Goal: Complete application form

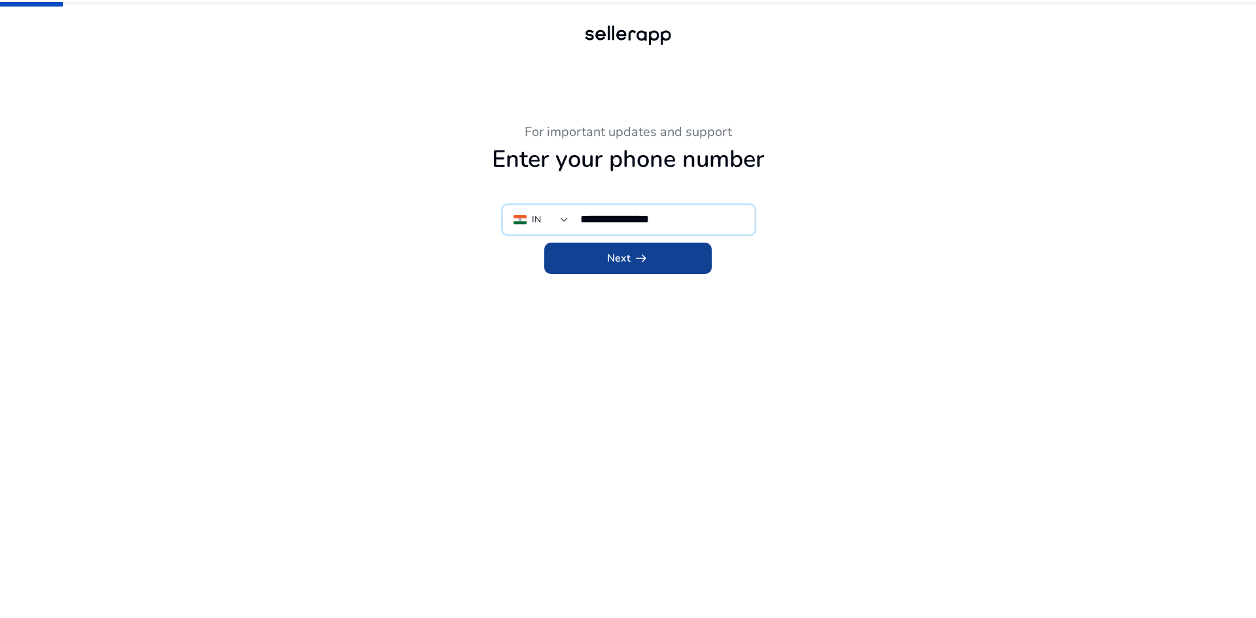
type input "**********"
click at [602, 263] on span at bounding box center [627, 258] width 167 height 31
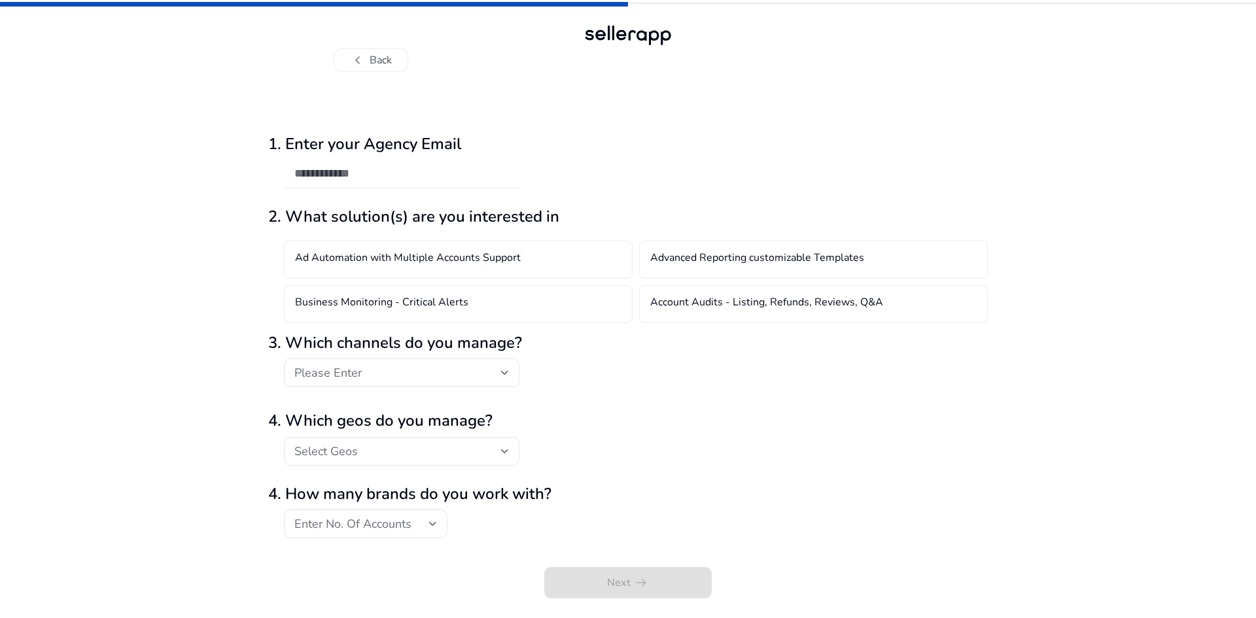
click at [387, 168] on input "email" at bounding box center [401, 173] width 215 height 14
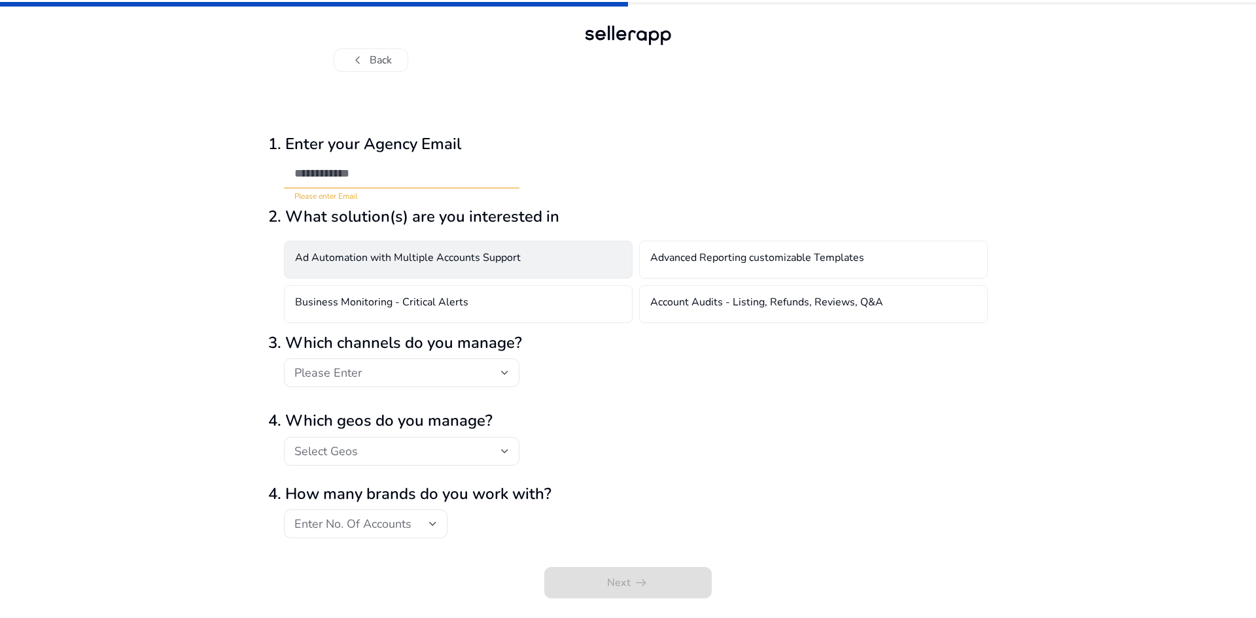
click at [394, 263] on h4 "Ad Automation with Multiple Accounts Support" at bounding box center [408, 260] width 226 height 16
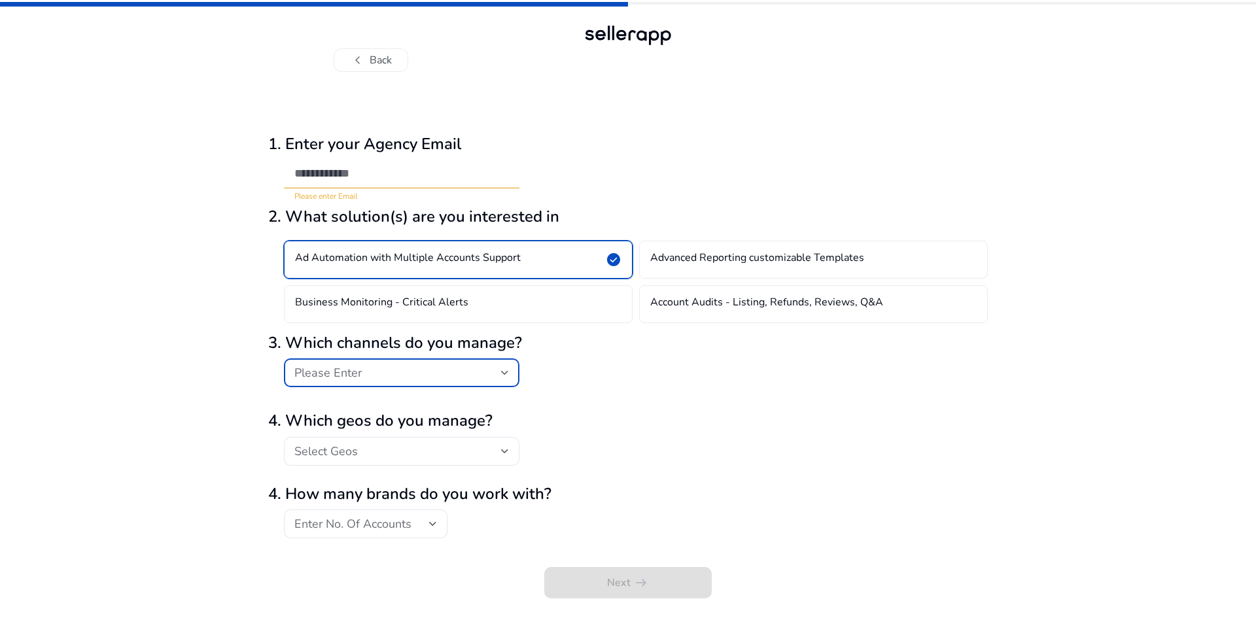
click at [501, 370] on div at bounding box center [505, 373] width 8 height 16
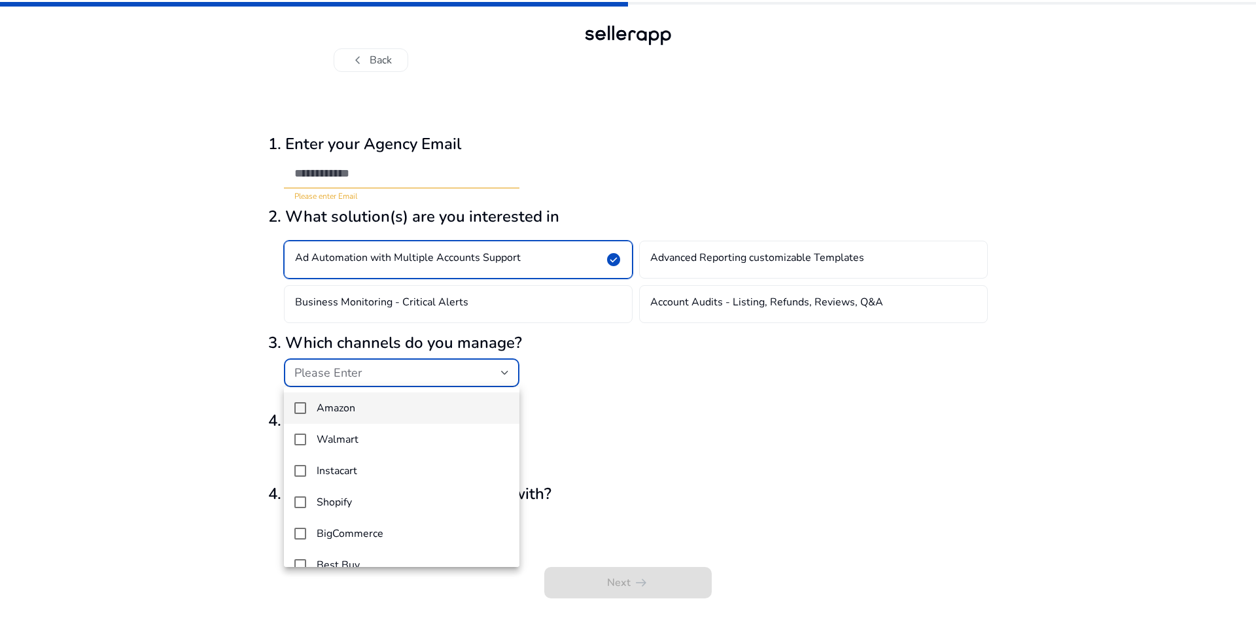
click at [415, 414] on span "Amazon" at bounding box center [413, 408] width 192 height 12
click at [444, 361] on div at bounding box center [628, 309] width 1256 height 618
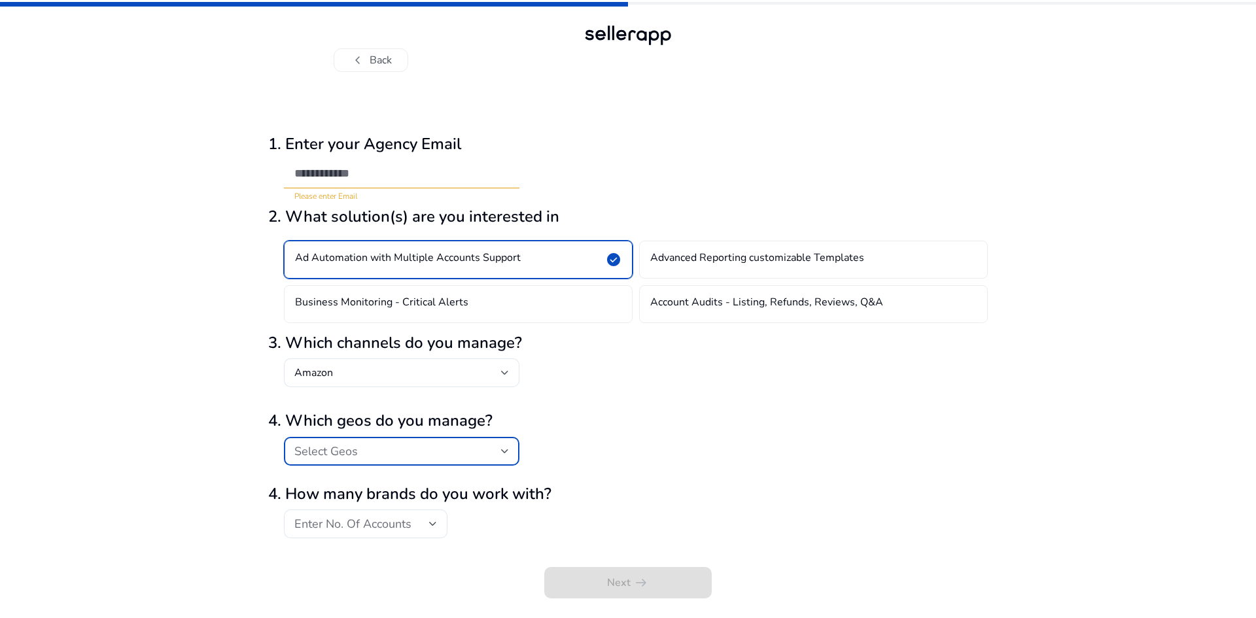
click at [496, 444] on div "Select Geos" at bounding box center [397, 451] width 207 height 14
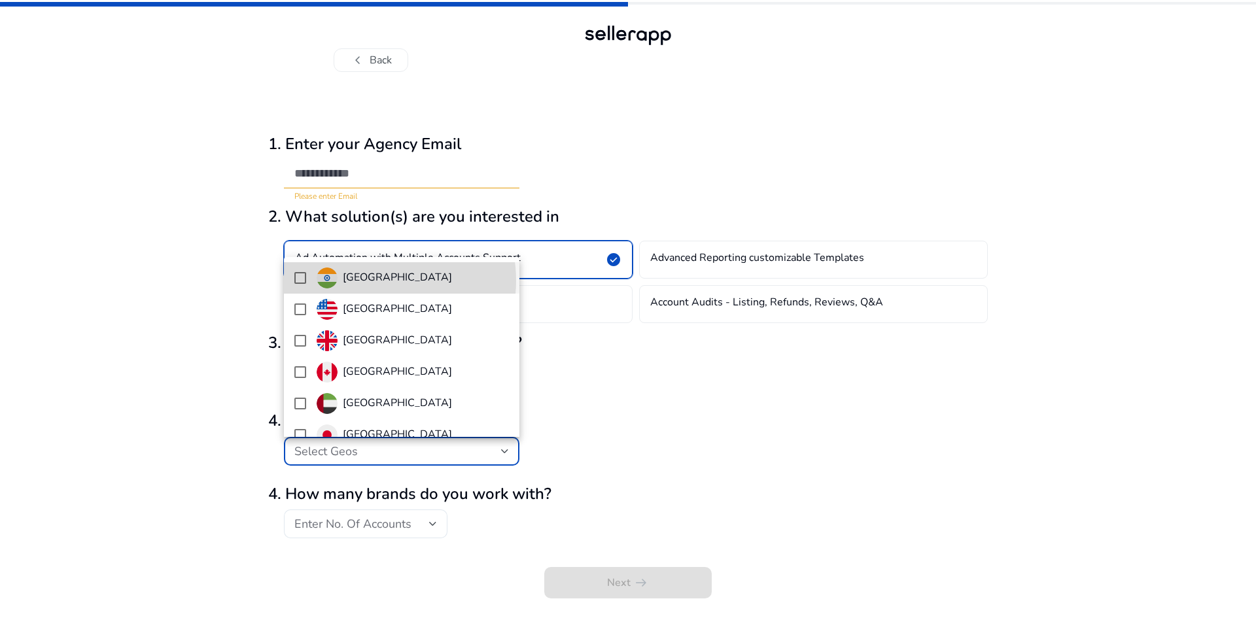
click at [377, 281] on span "[GEOGRAPHIC_DATA]" at bounding box center [413, 277] width 192 height 21
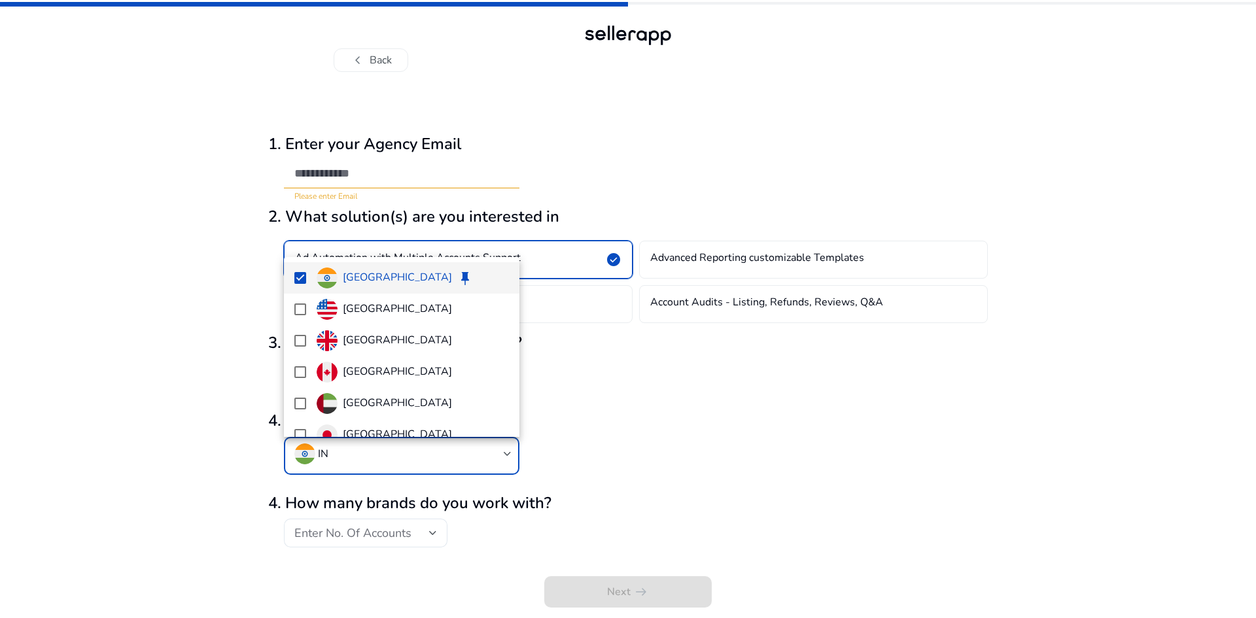
click at [570, 397] on div at bounding box center [628, 309] width 1256 height 618
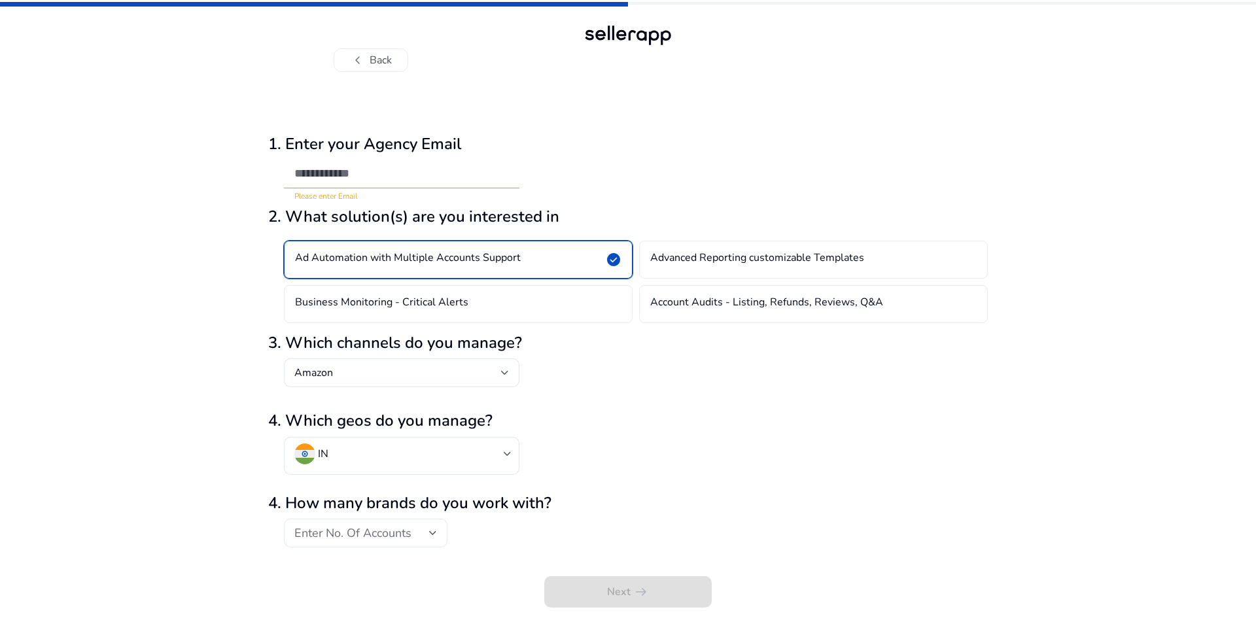
click at [439, 542] on div "Enter No. Of Accounts" at bounding box center [365, 533] width 163 height 29
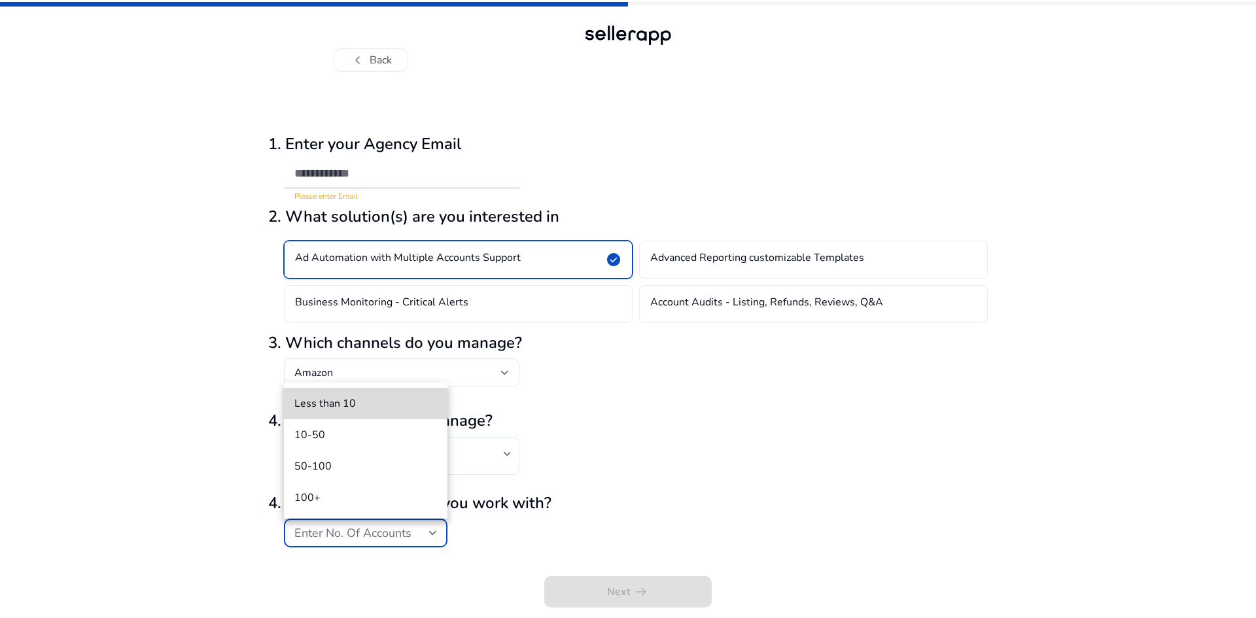
click at [360, 402] on span "Less than 10" at bounding box center [365, 403] width 143 height 14
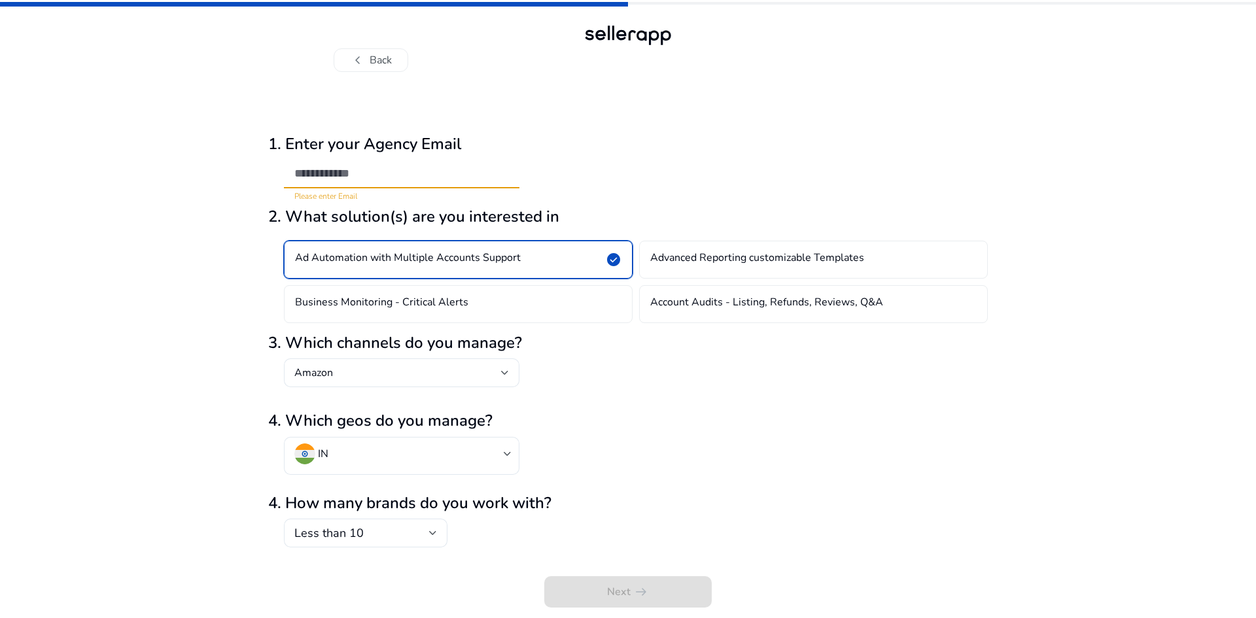
click at [383, 179] on input "email" at bounding box center [401, 173] width 215 height 14
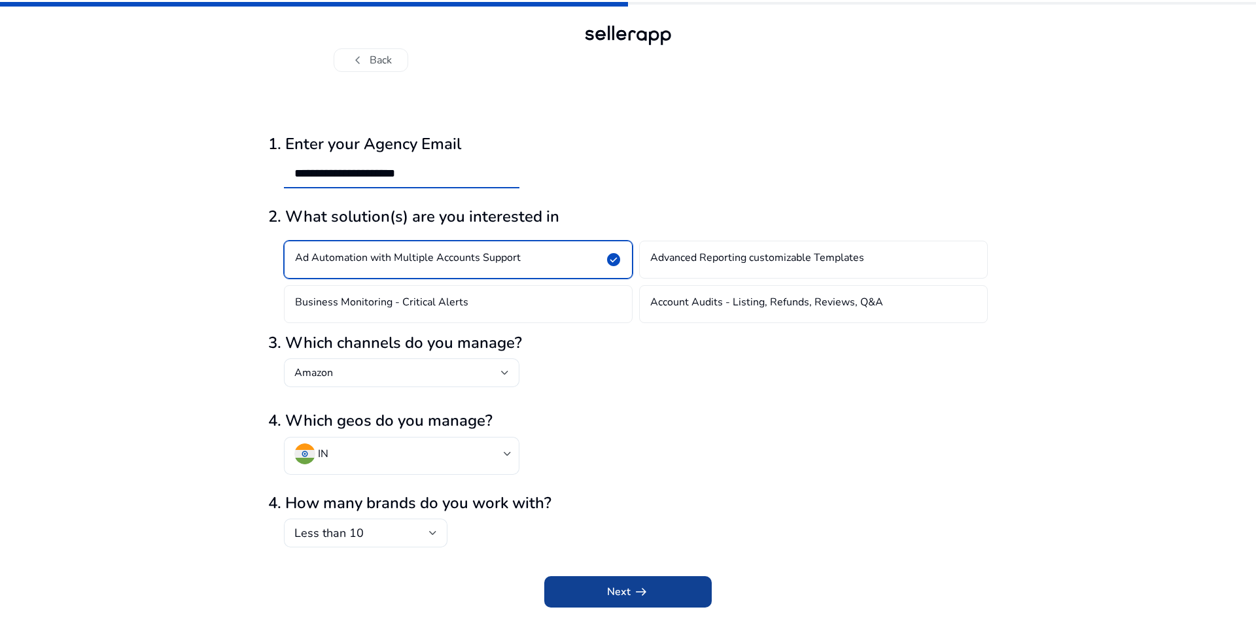
type input "**********"
click at [611, 600] on span "submit" at bounding box center [627, 591] width 167 height 31
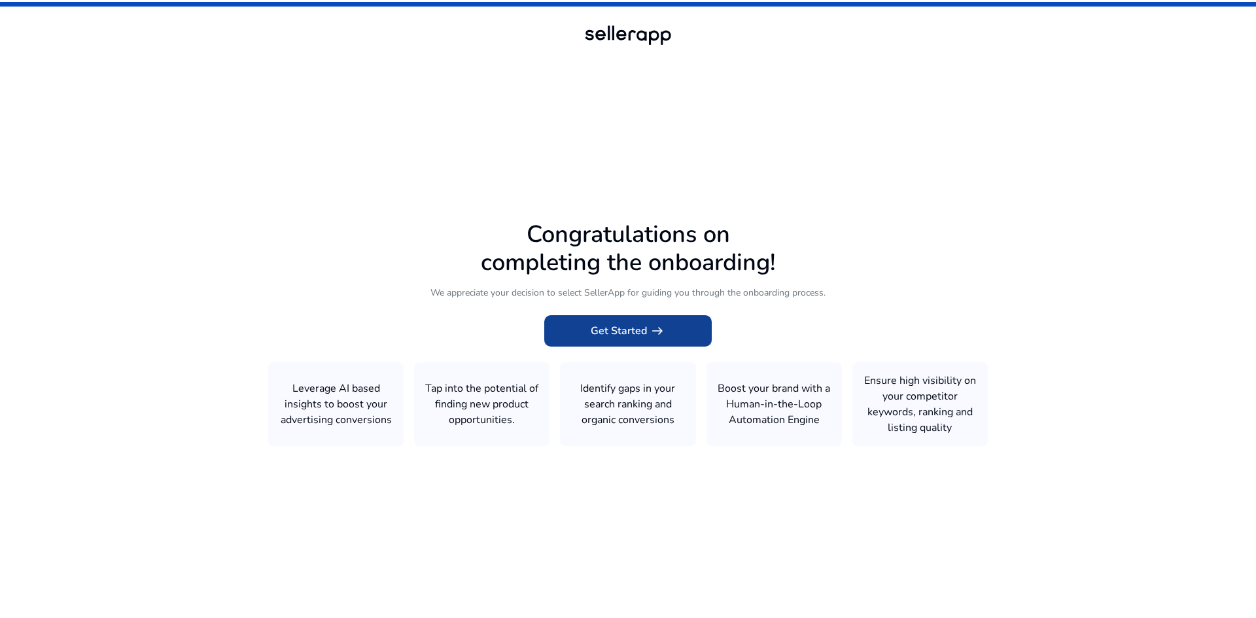
click at [660, 318] on span at bounding box center [627, 330] width 167 height 31
